Goal: Transaction & Acquisition: Download file/media

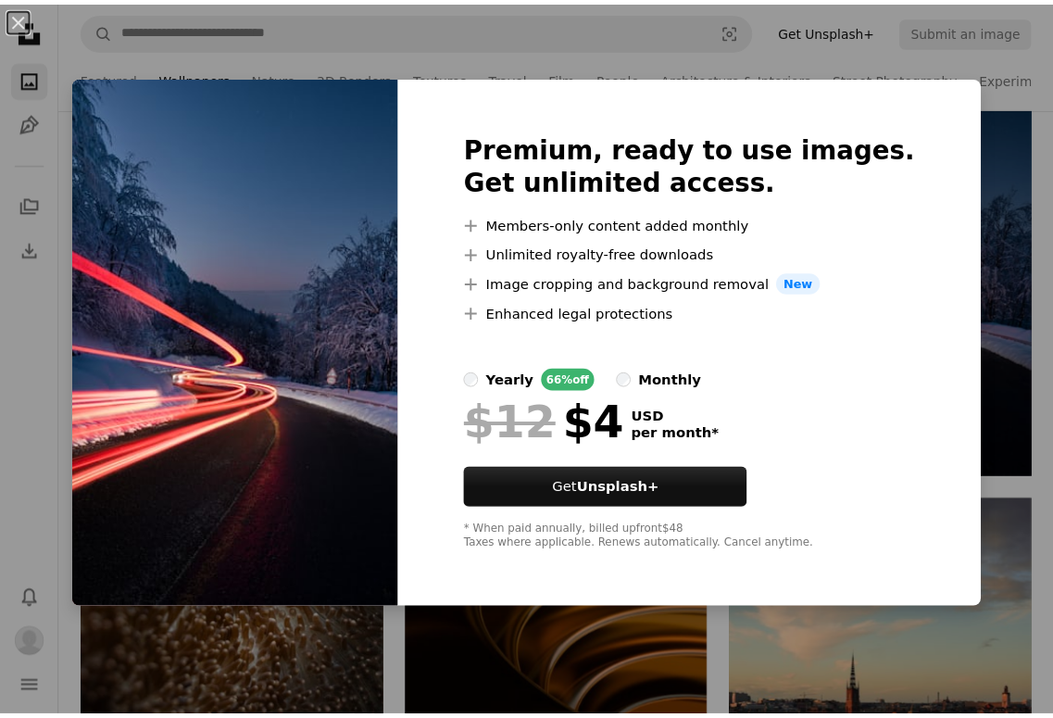
scroll to position [1112, 0]
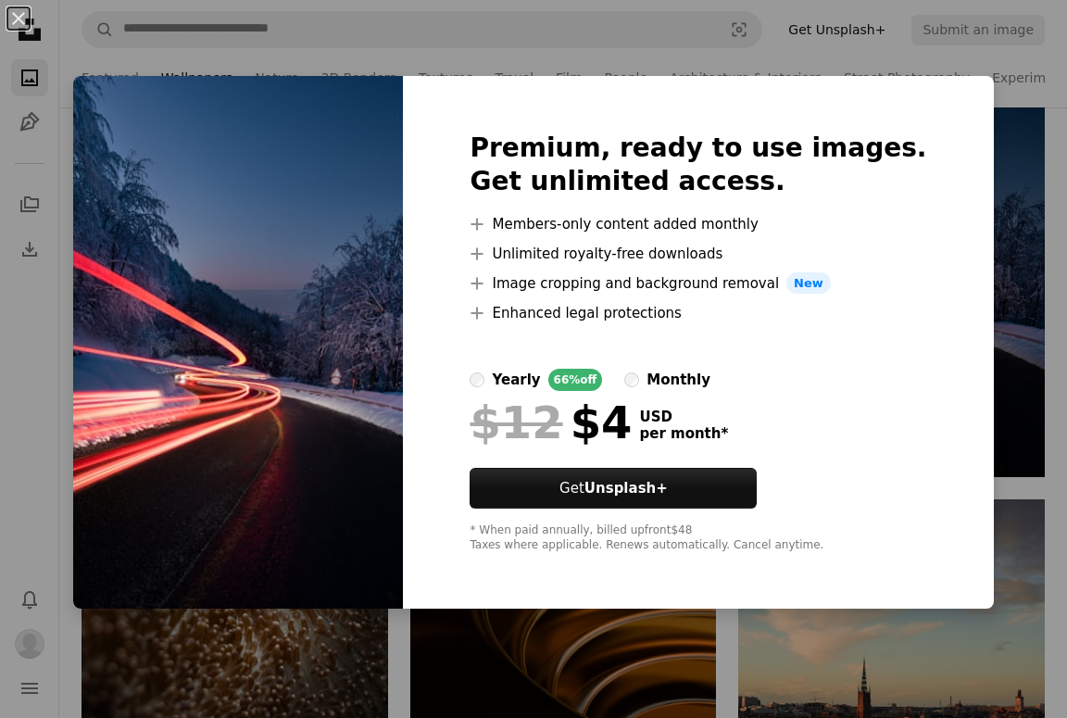
click at [482, 144] on div "Premium, ready to use images. Get unlimited access. A plus sign Members-only co…" at bounding box center [698, 343] width 590 height 534
click at [367, 199] on img at bounding box center [238, 343] width 330 height 534
click at [390, 211] on img at bounding box center [238, 343] width 330 height 534
click at [403, 350] on img at bounding box center [238, 343] width 330 height 534
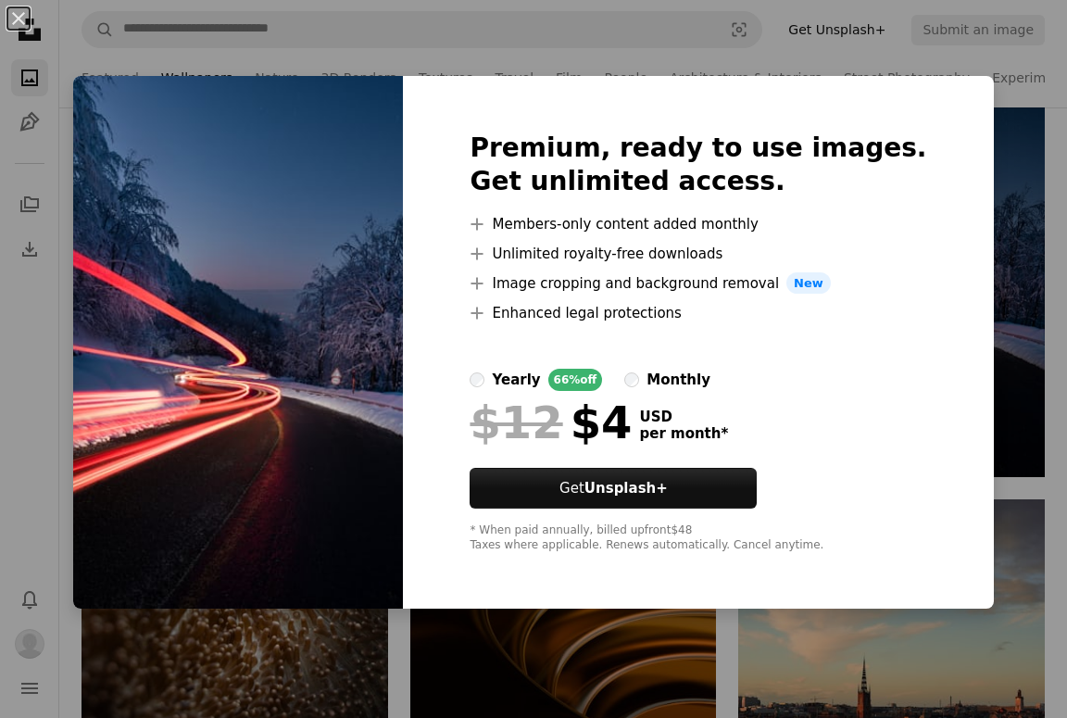
click at [365, 209] on img at bounding box center [238, 343] width 330 height 534
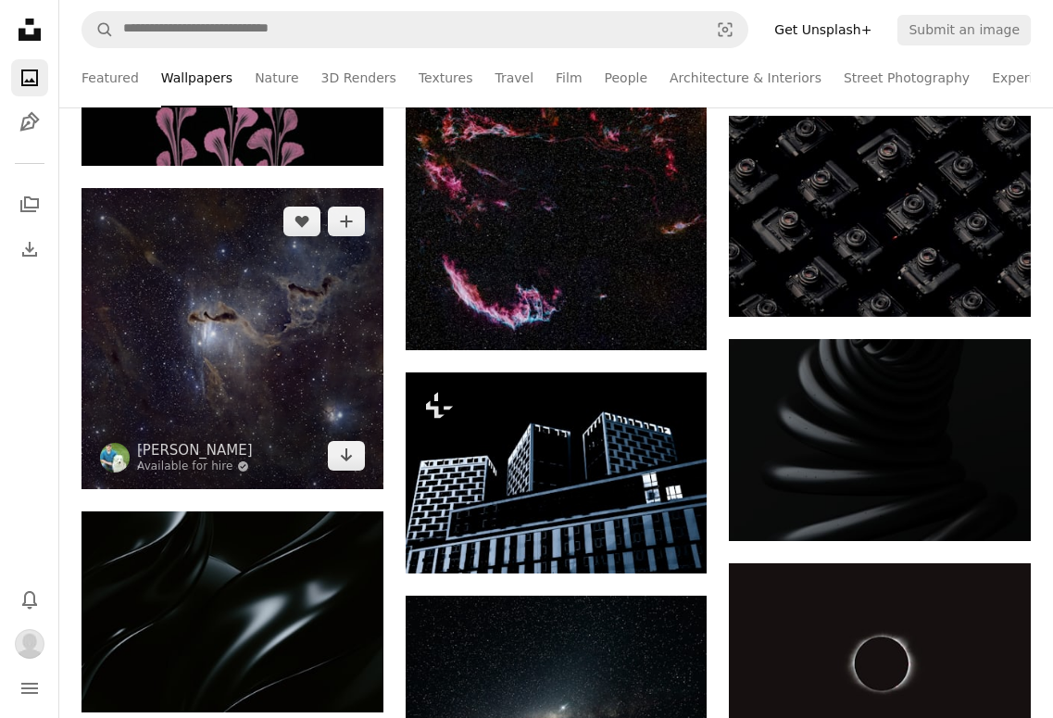
scroll to position [3798, 0]
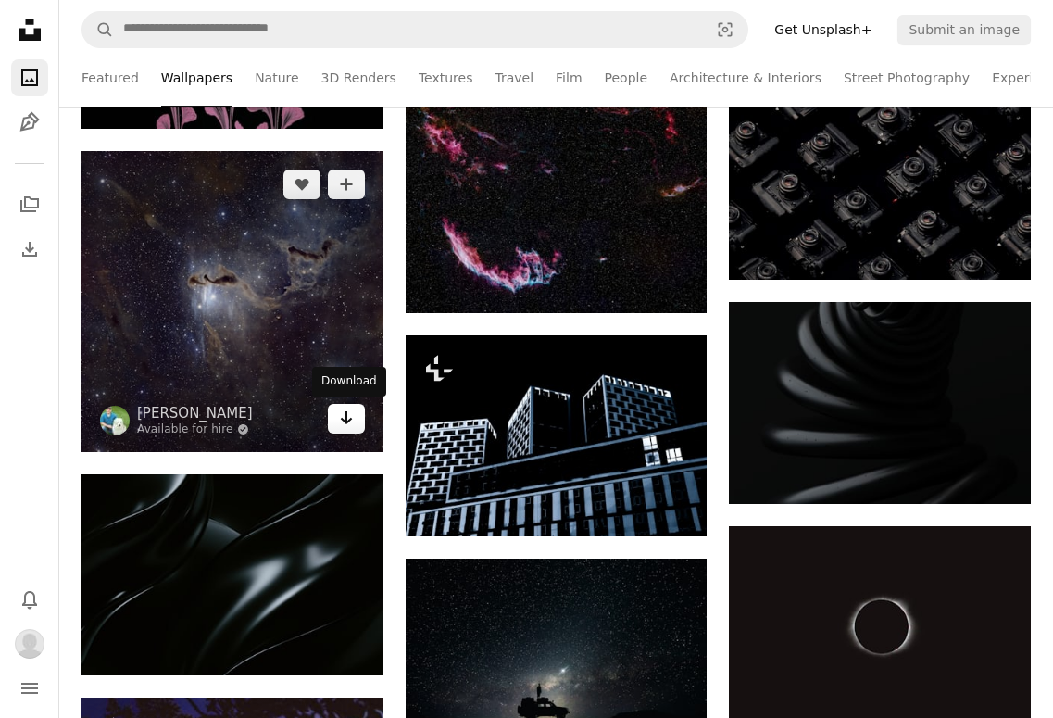
click at [340, 418] on icon "Arrow pointing down" at bounding box center [346, 418] width 15 height 22
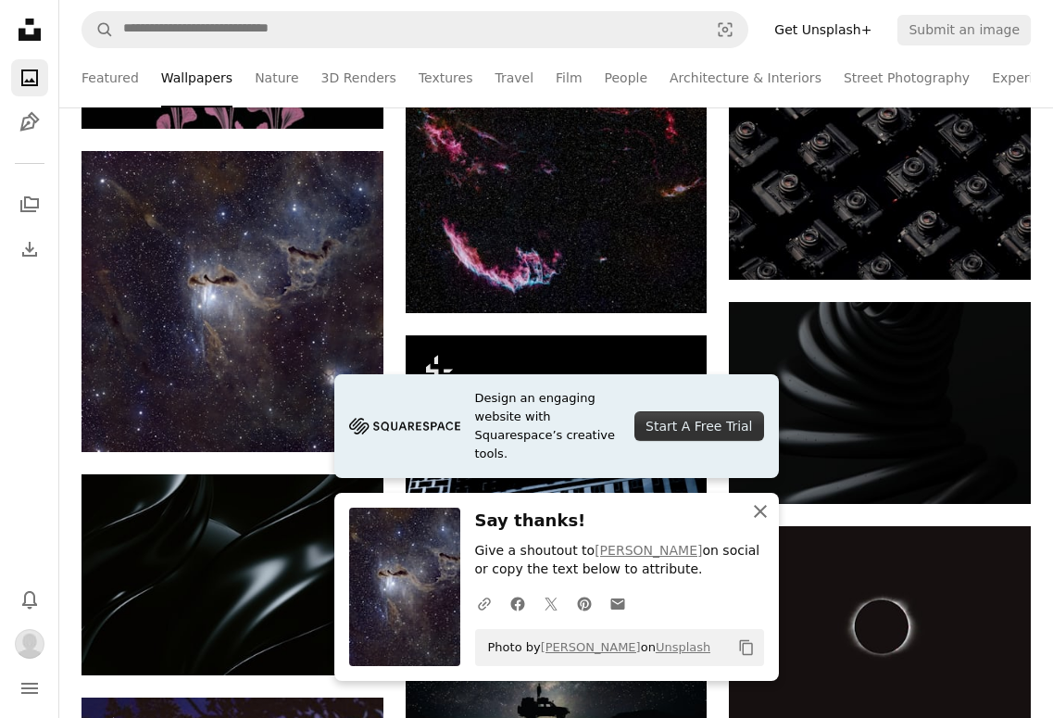
click at [753, 516] on icon "An X shape" at bounding box center [760, 511] width 22 height 22
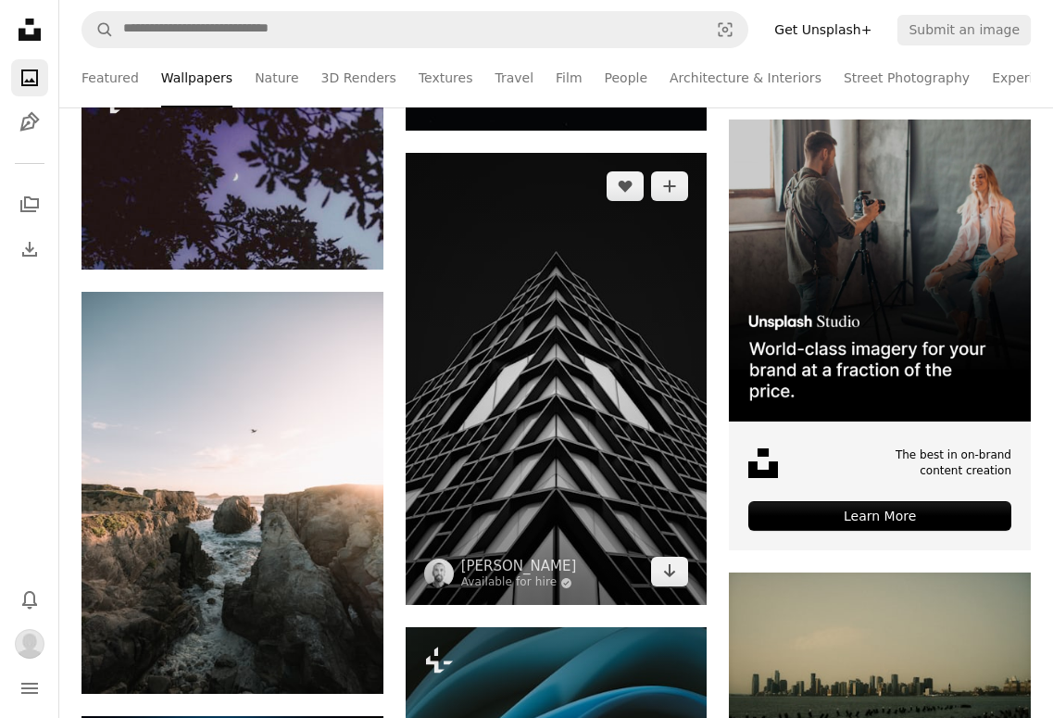
scroll to position [4539, 0]
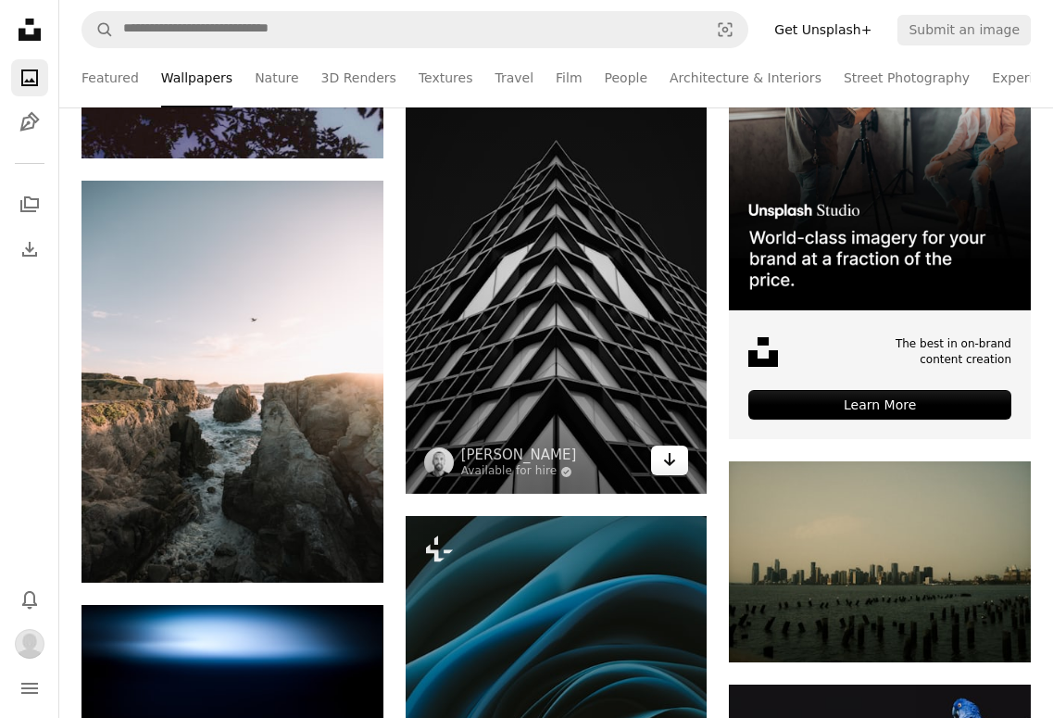
click at [674, 460] on icon "Download" at bounding box center [670, 459] width 12 height 13
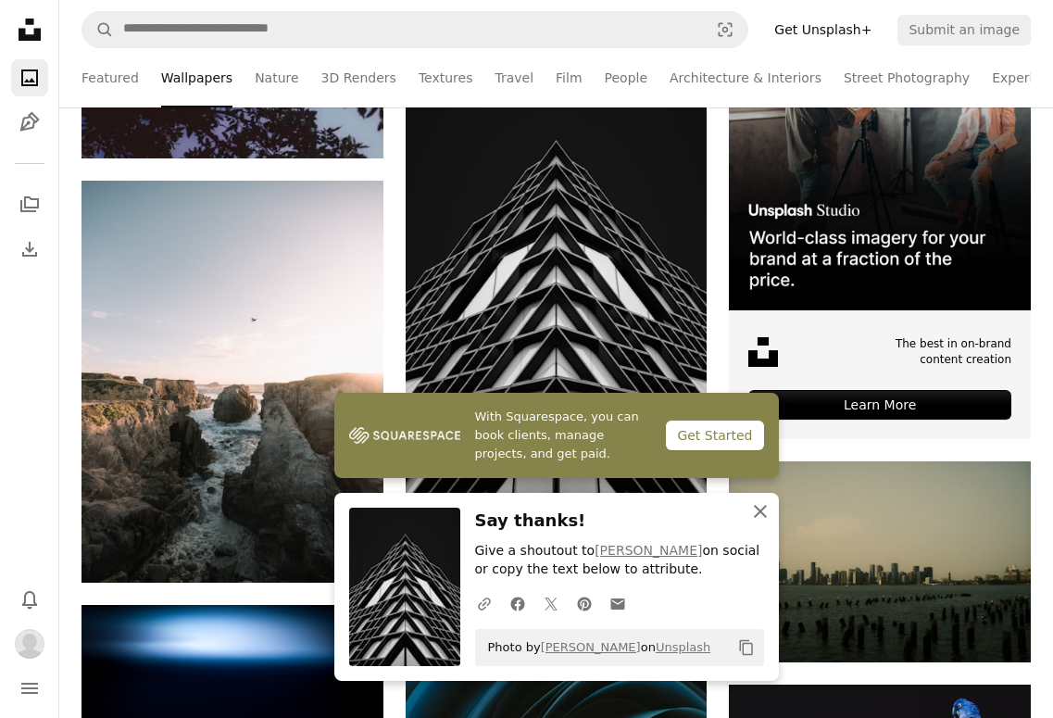
click at [766, 509] on icon "An X shape" at bounding box center [760, 511] width 22 height 22
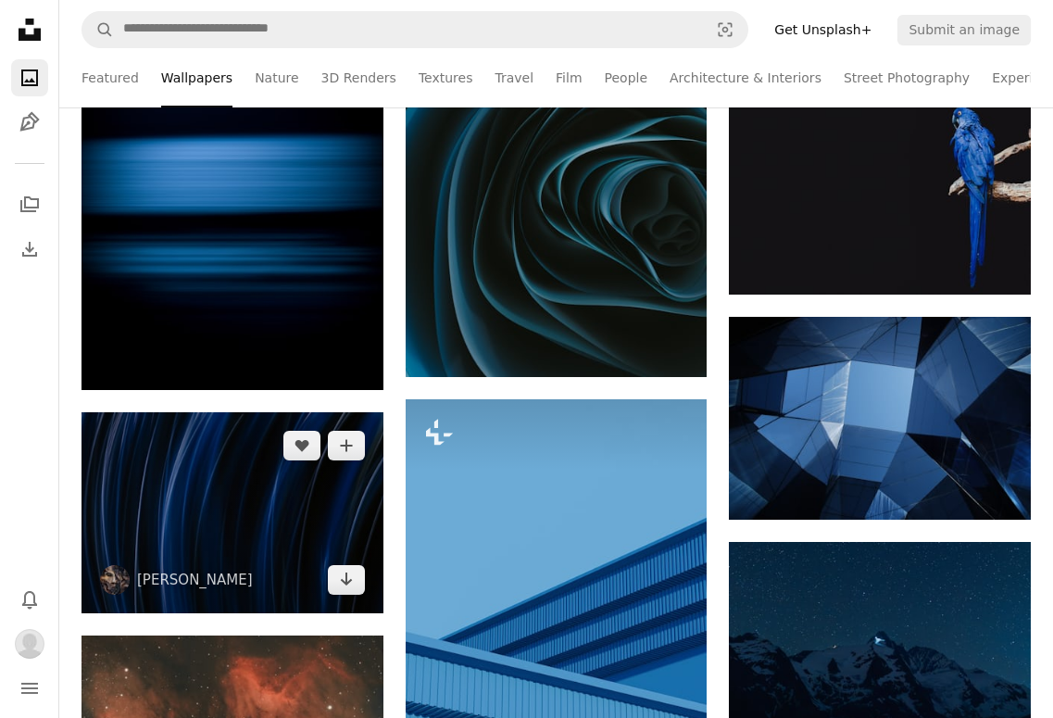
scroll to position [5280, 0]
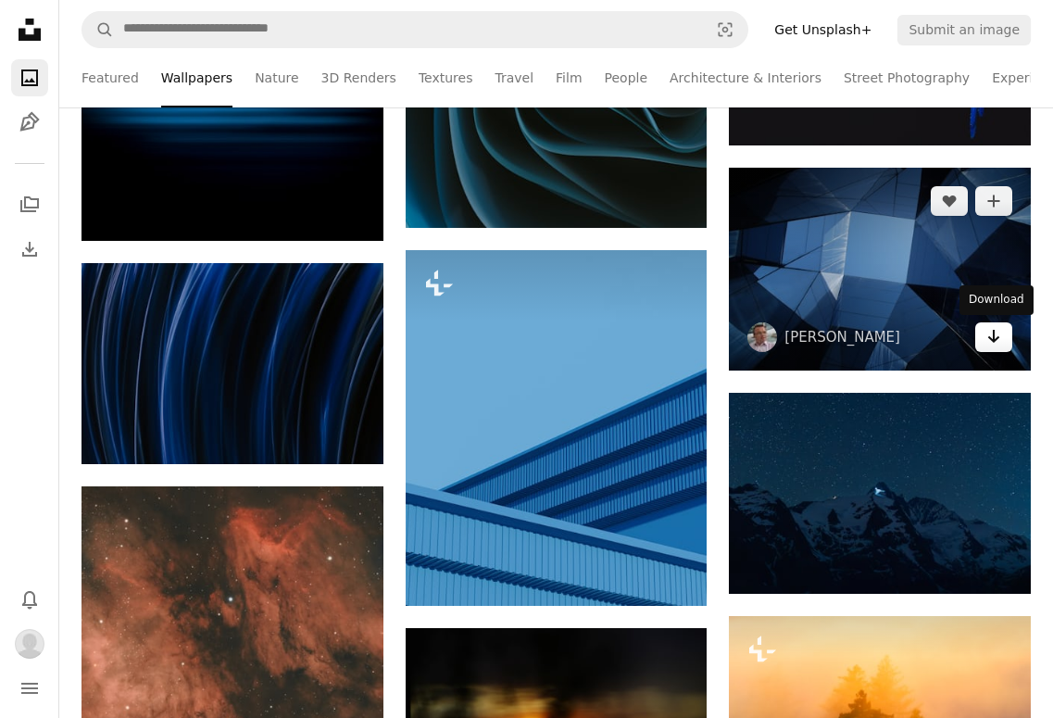
click at [990, 335] on icon "Arrow pointing down" at bounding box center [994, 336] width 15 height 22
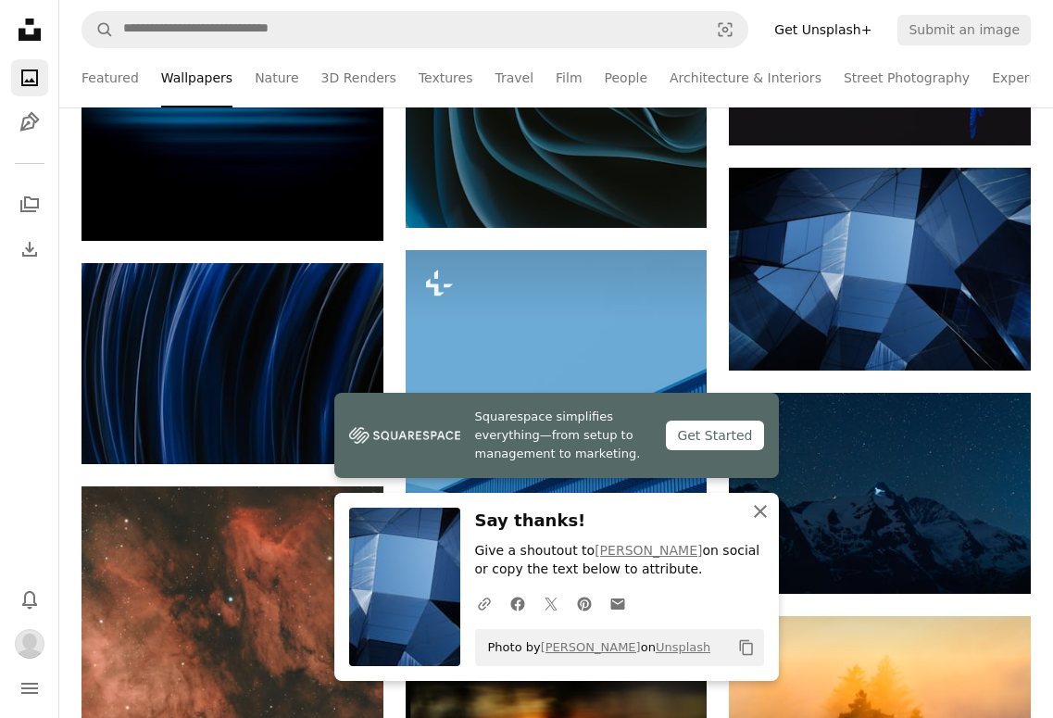
click at [754, 521] on icon "An X shape" at bounding box center [760, 511] width 22 height 22
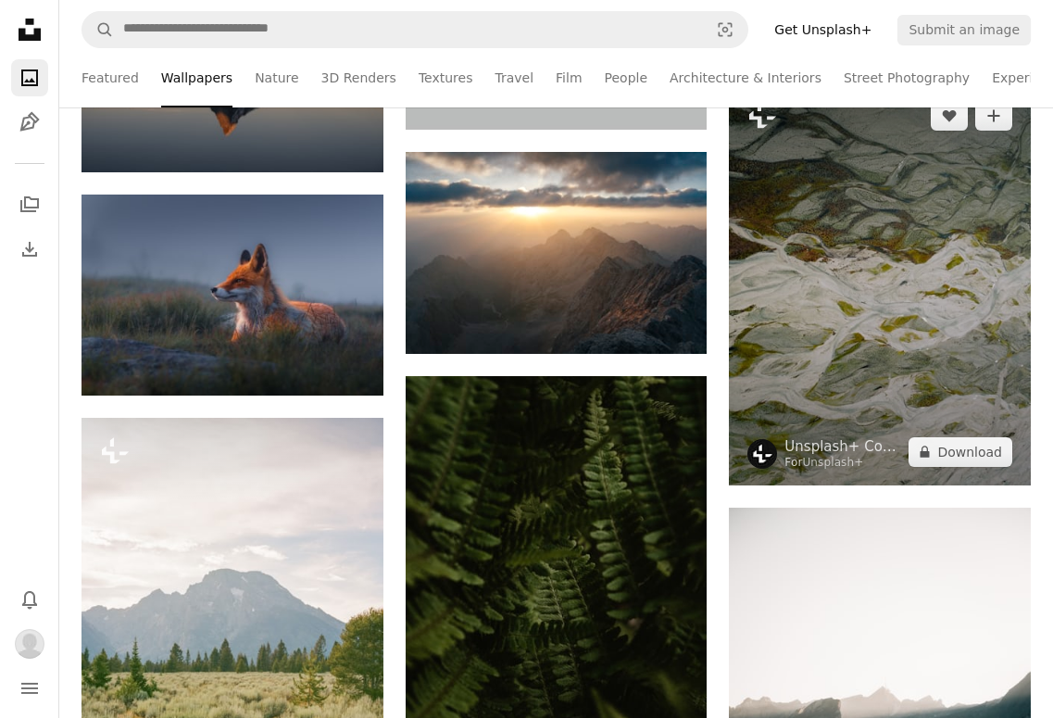
scroll to position [10005, 0]
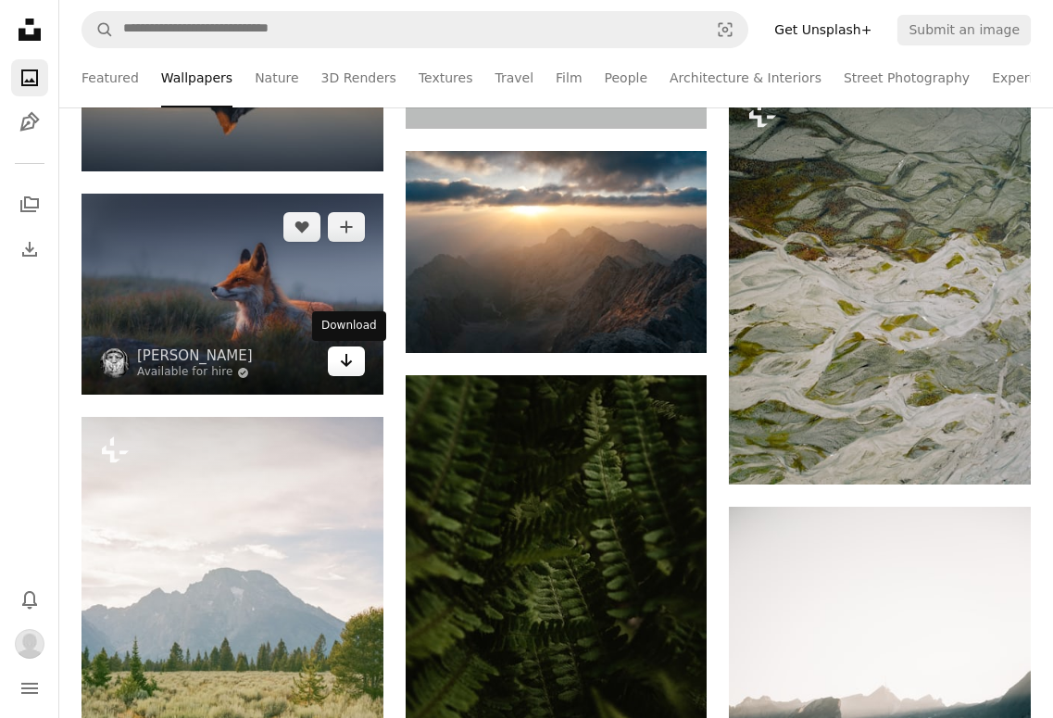
click at [341, 358] on icon "Arrow pointing down" at bounding box center [346, 360] width 15 height 22
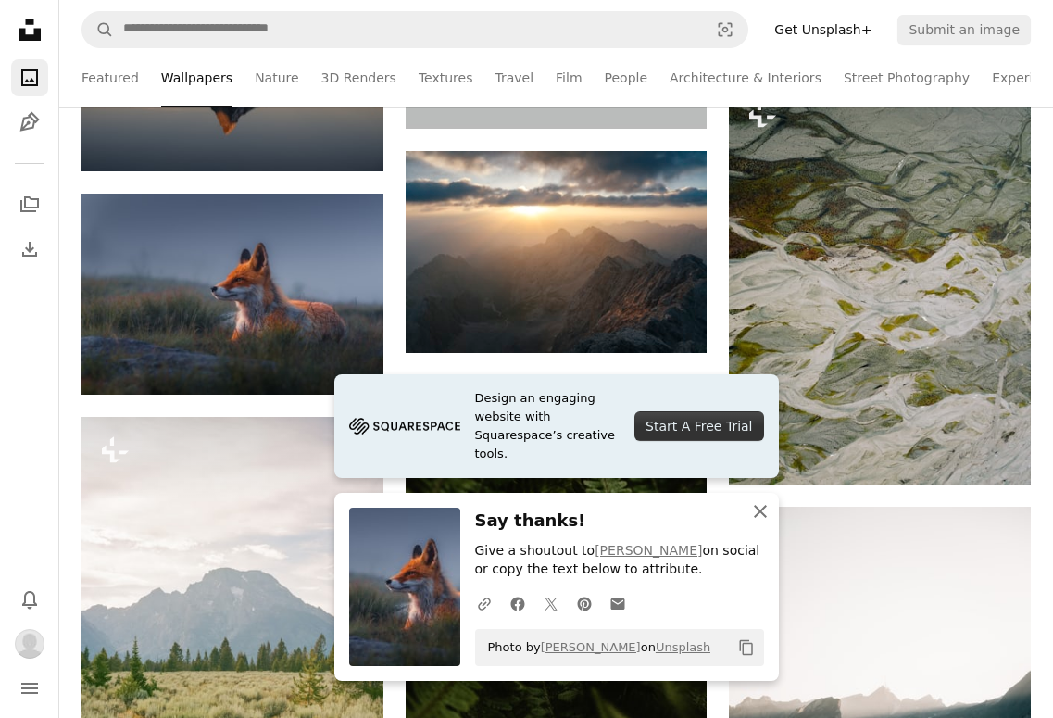
click at [762, 511] on icon "An X shape" at bounding box center [760, 511] width 22 height 22
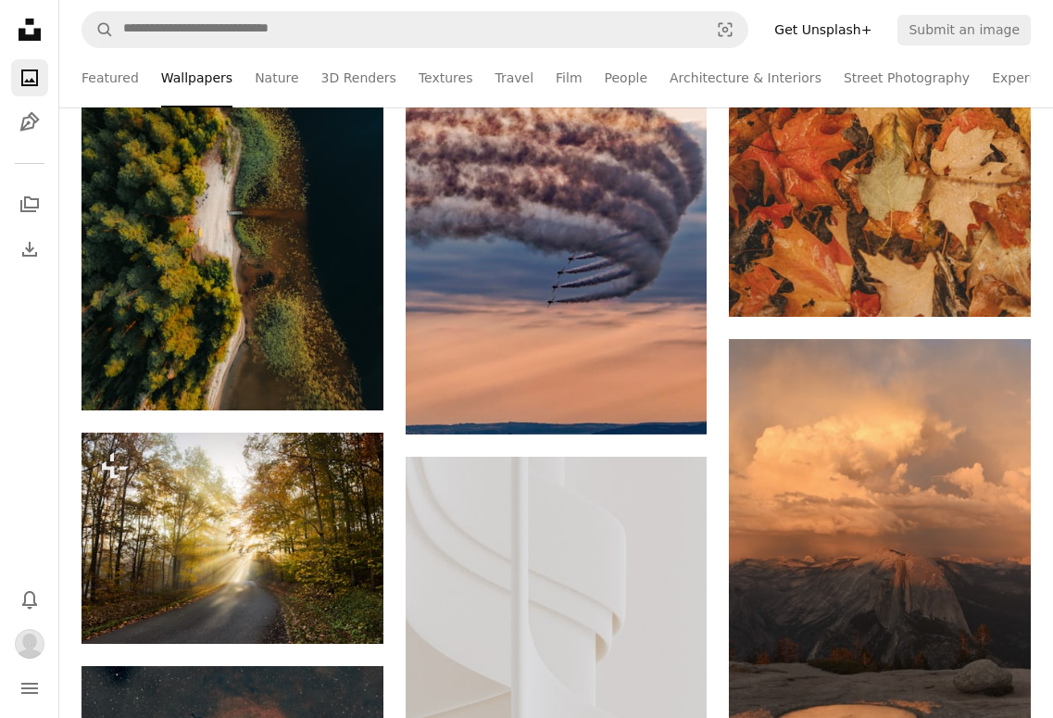
scroll to position [11024, 0]
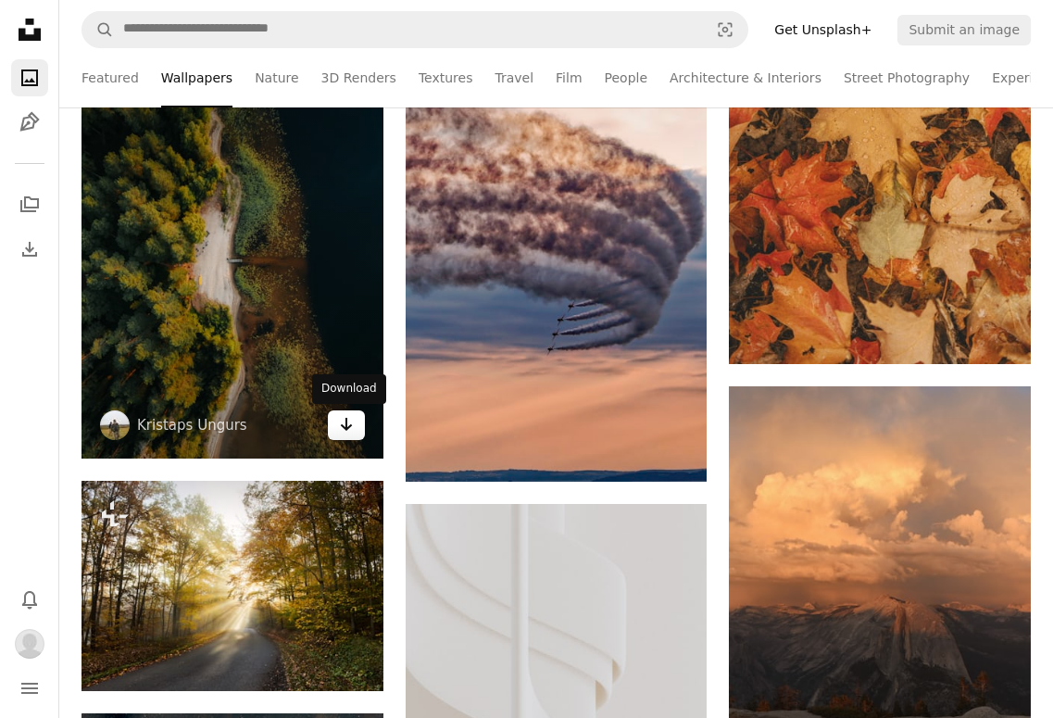
click at [347, 424] on icon "Arrow pointing down" at bounding box center [346, 424] width 15 height 22
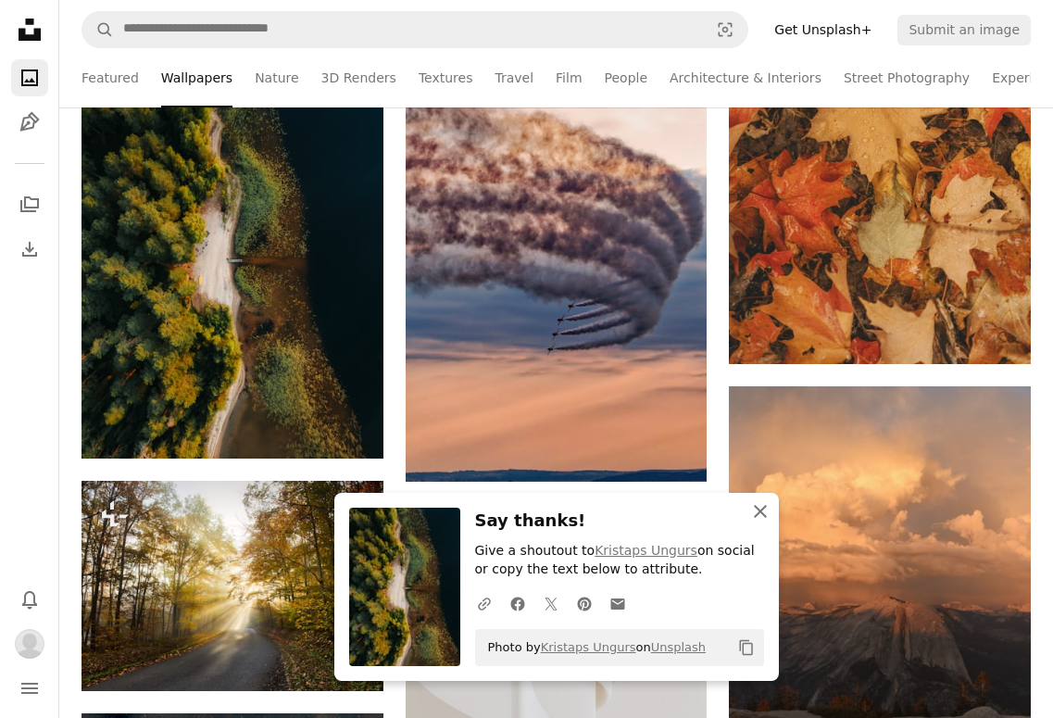
click at [761, 525] on button "An X shape Close" at bounding box center [760, 511] width 37 height 37
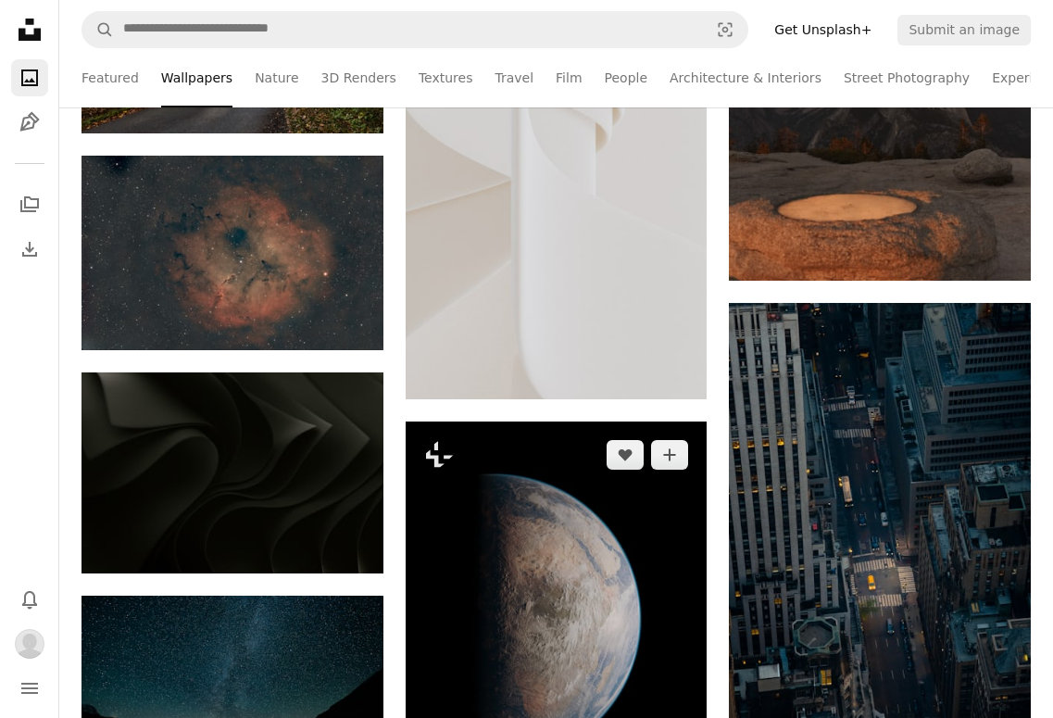
scroll to position [11580, 0]
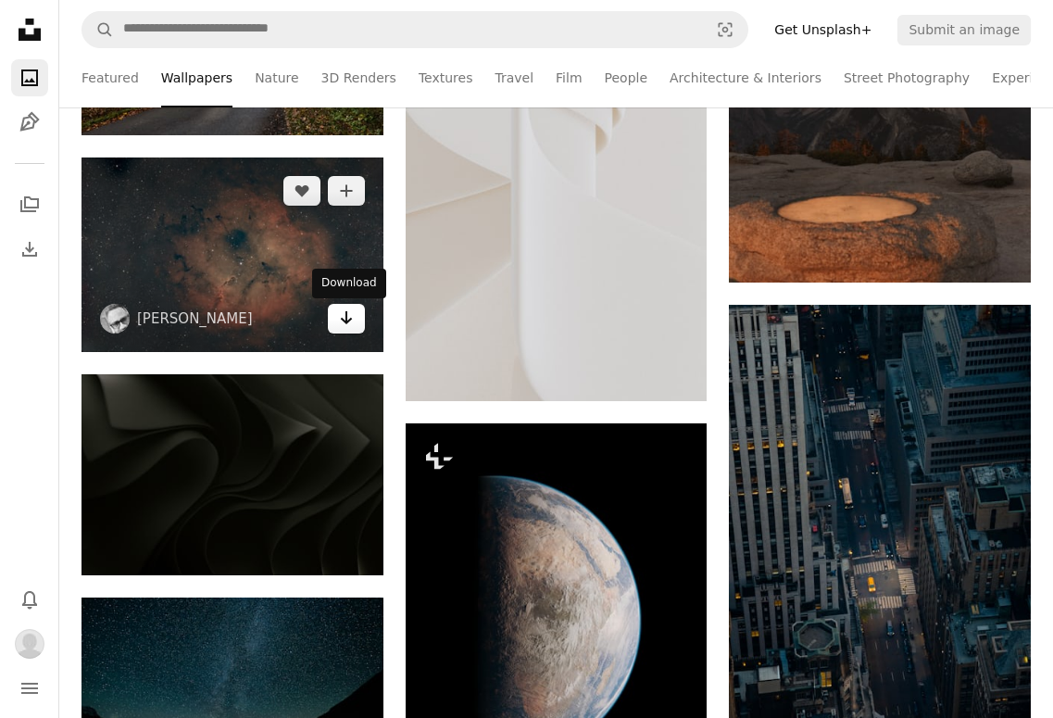
click at [340, 329] on icon "Arrow pointing down" at bounding box center [346, 318] width 15 height 22
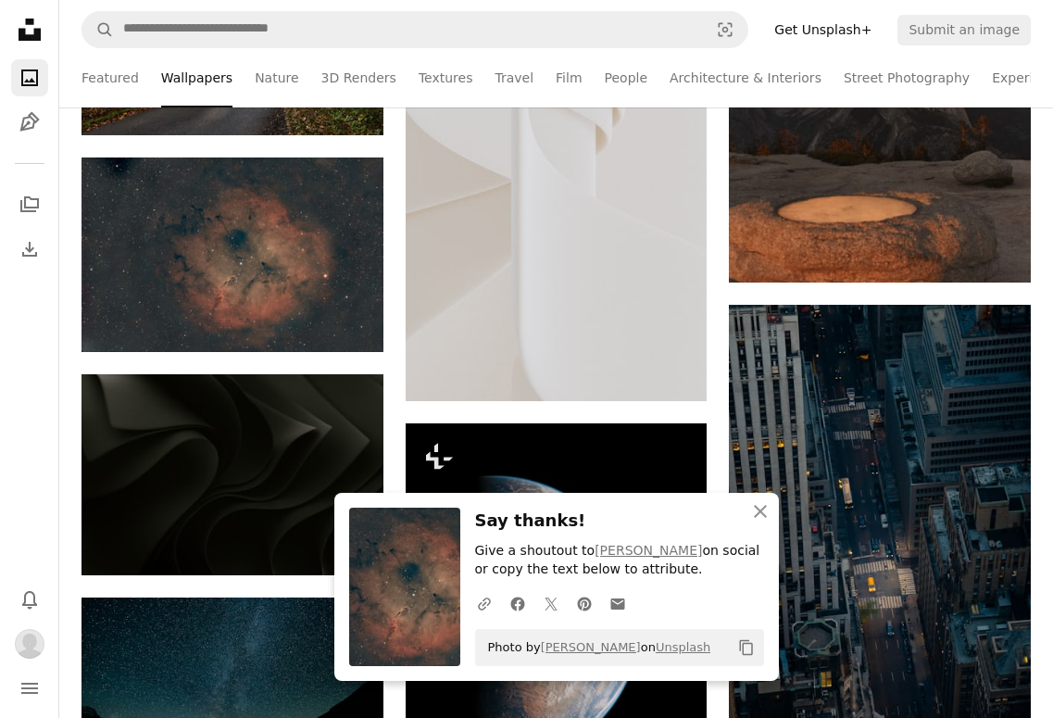
click at [509, 522] on h3 "Say thanks!" at bounding box center [619, 521] width 289 height 27
click at [754, 522] on button "An X shape Close" at bounding box center [760, 511] width 37 height 37
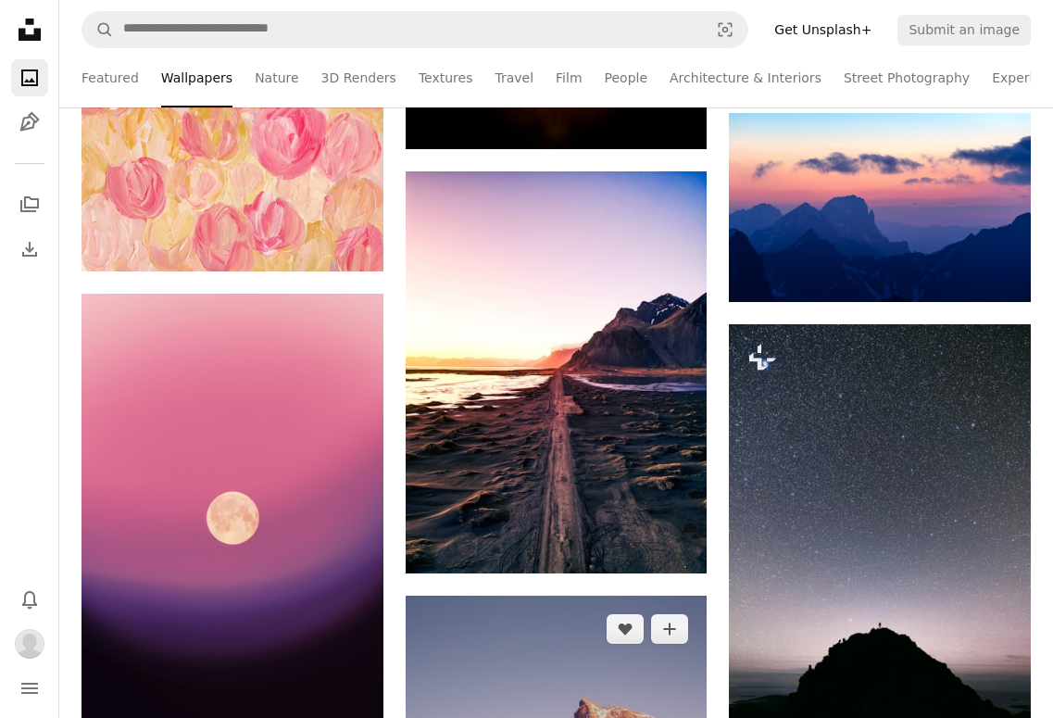
scroll to position [21399, 0]
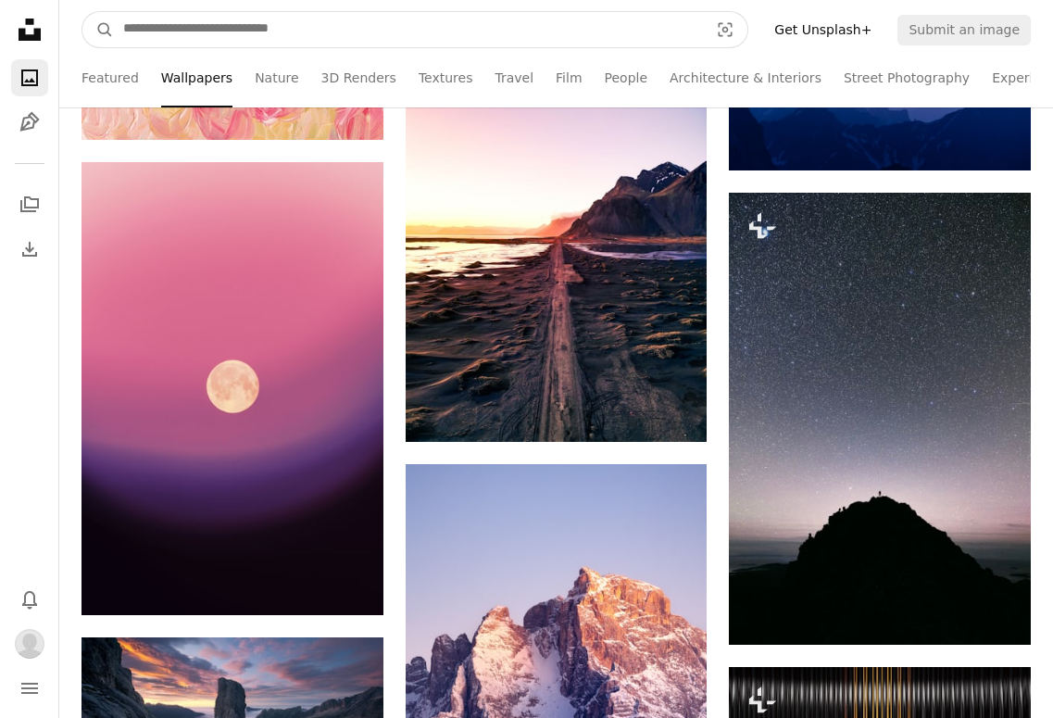
click at [315, 19] on input "Find visuals sitewide" at bounding box center [408, 29] width 589 height 35
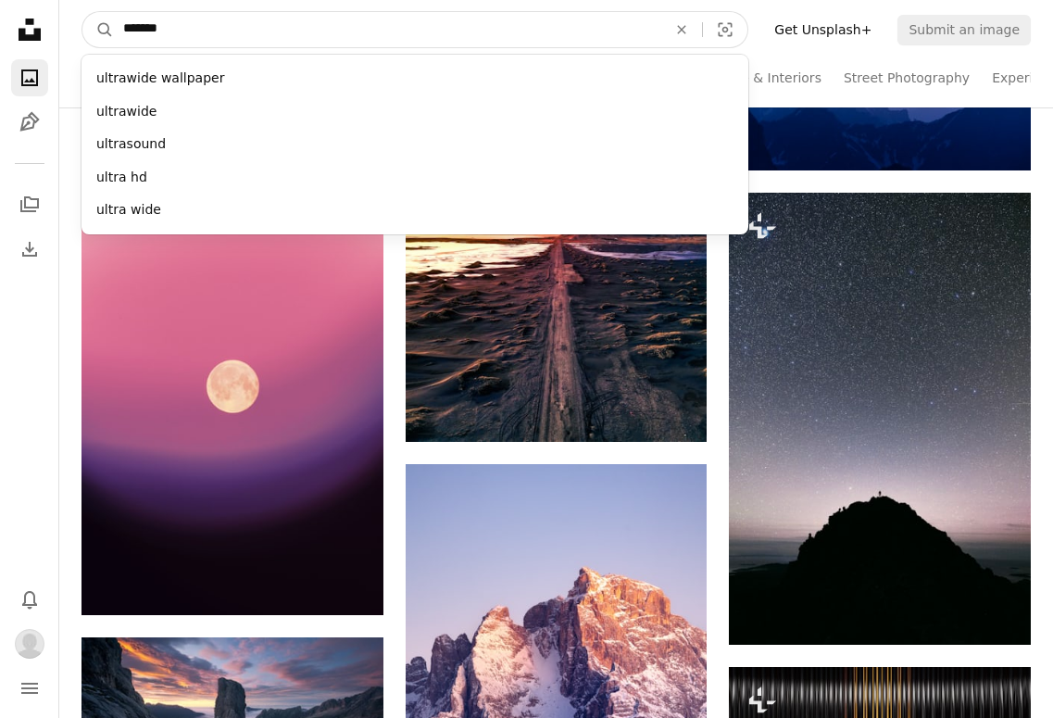
type input "********"
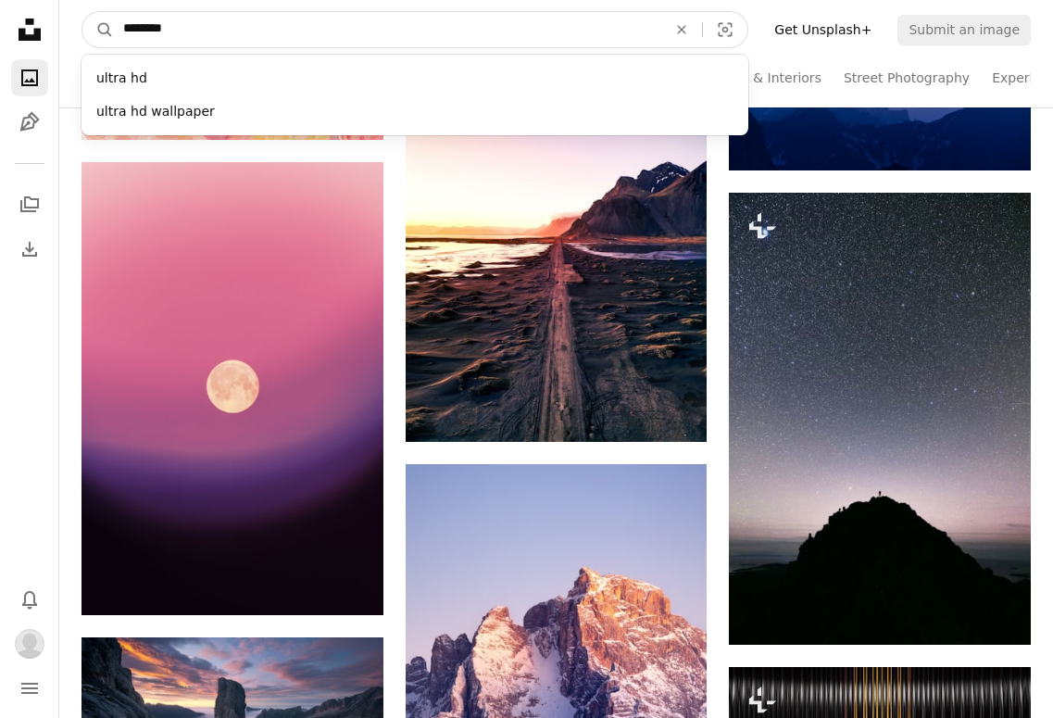
click button "A magnifying glass" at bounding box center [97, 29] width 31 height 35
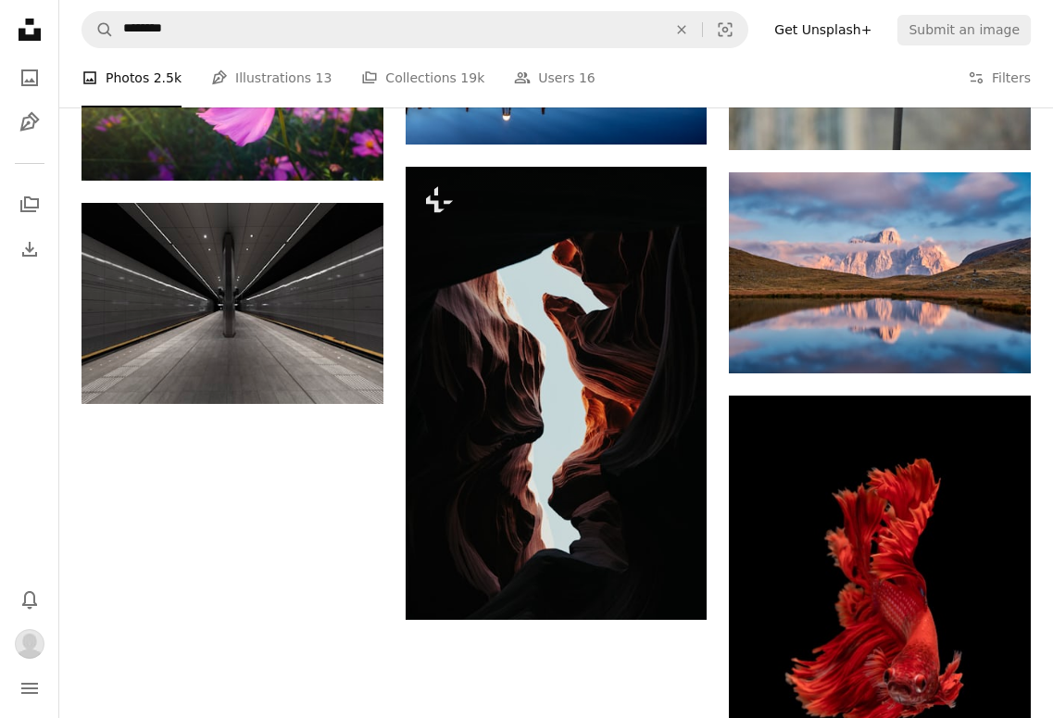
scroll to position [2131, 0]
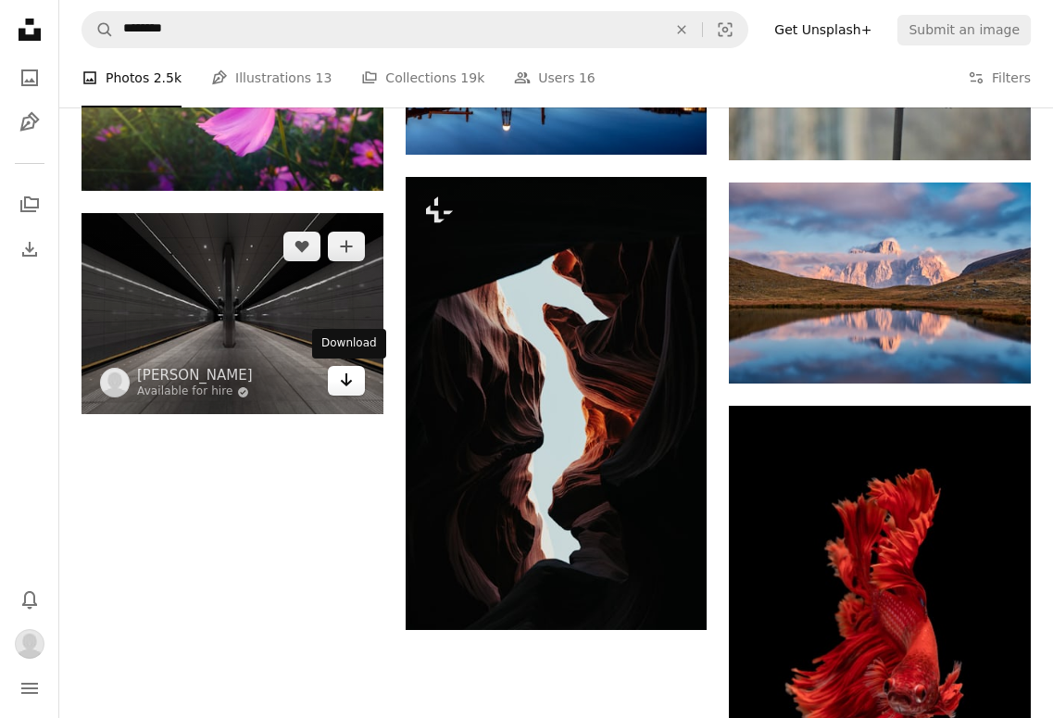
click at [342, 388] on icon "Arrow pointing down" at bounding box center [346, 380] width 15 height 22
